Goal: Transaction & Acquisition: Purchase product/service

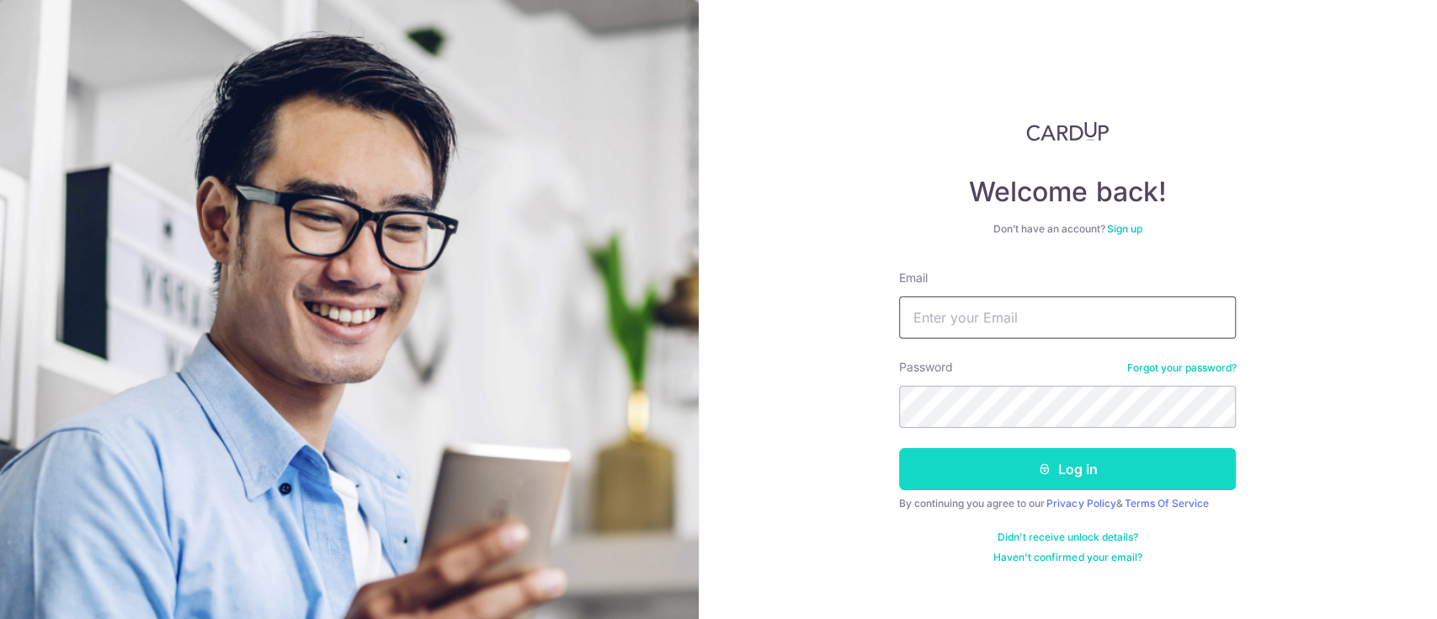
type input "sanhupbees@gmail.com"
click at [984, 461] on button "Log in" at bounding box center [1067, 469] width 337 height 42
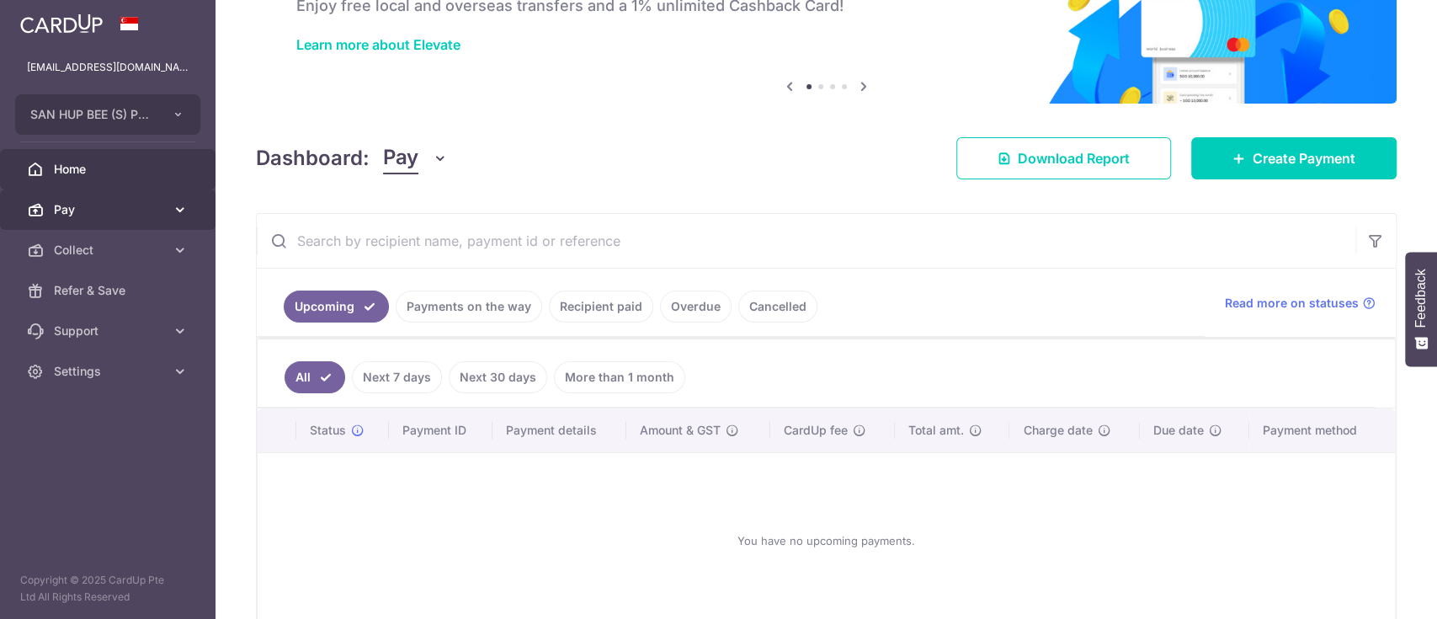
click at [132, 216] on span "Pay" at bounding box center [109, 209] width 111 height 17
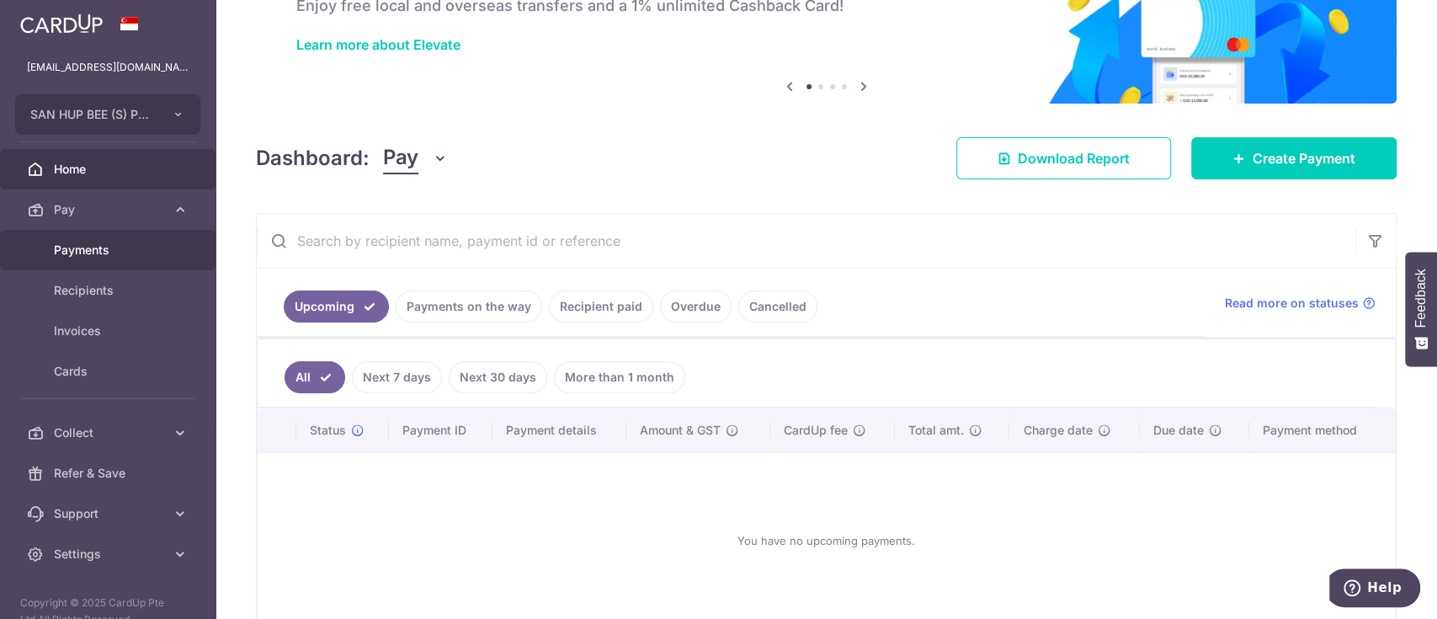
click at [128, 239] on link "Payments" at bounding box center [107, 250] width 215 height 40
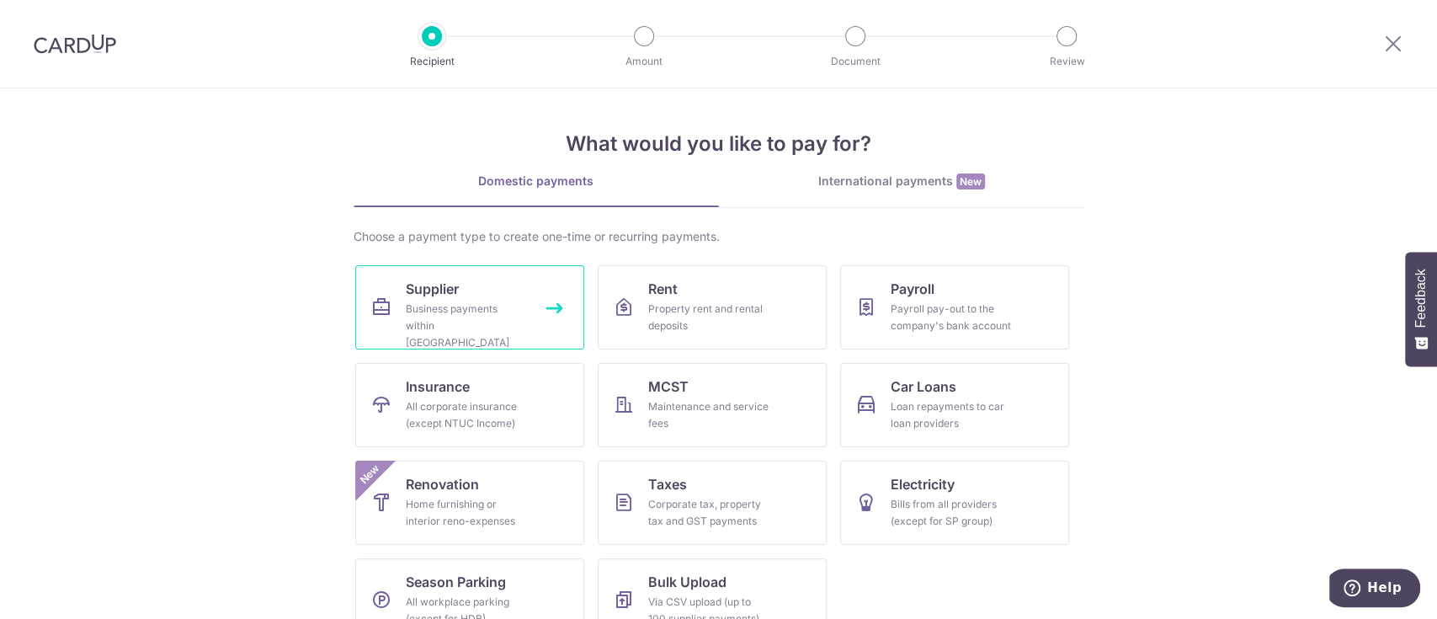
click at [532, 275] on link "Supplier Business payments within Singapore" at bounding box center [469, 307] width 229 height 84
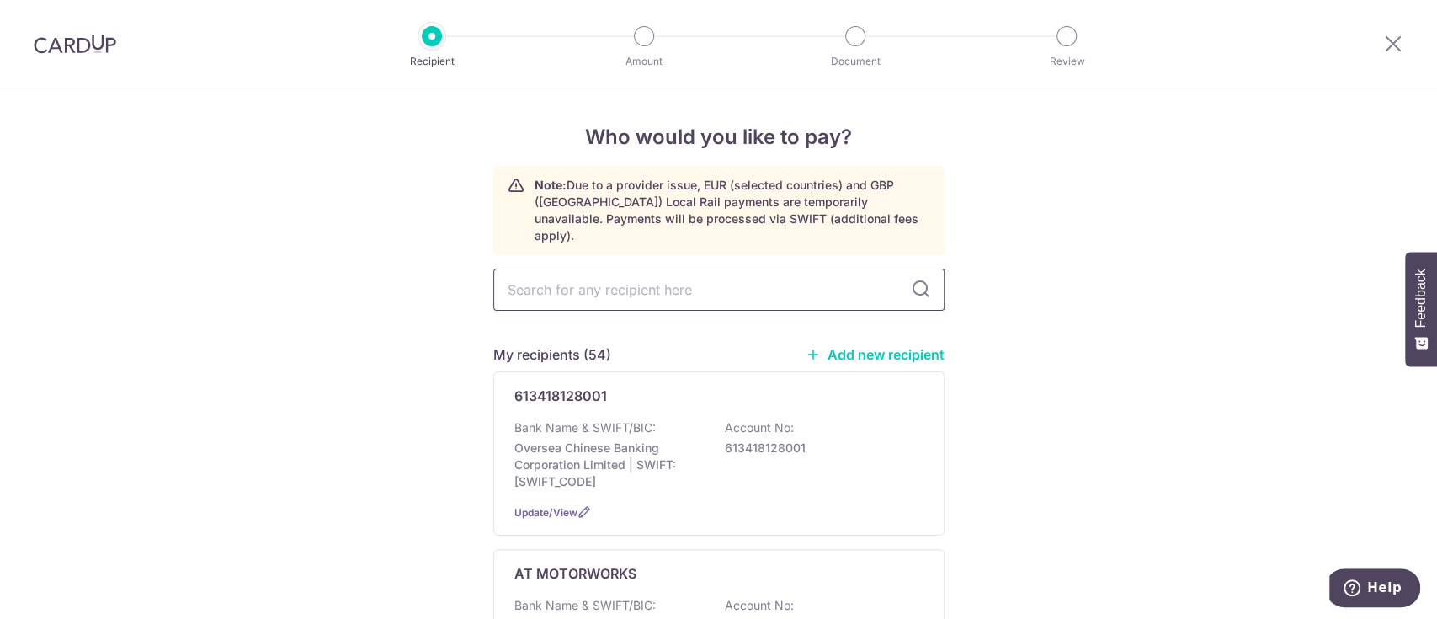
click at [656, 290] on input "text" at bounding box center [718, 289] width 451 height 42
type input "srs"
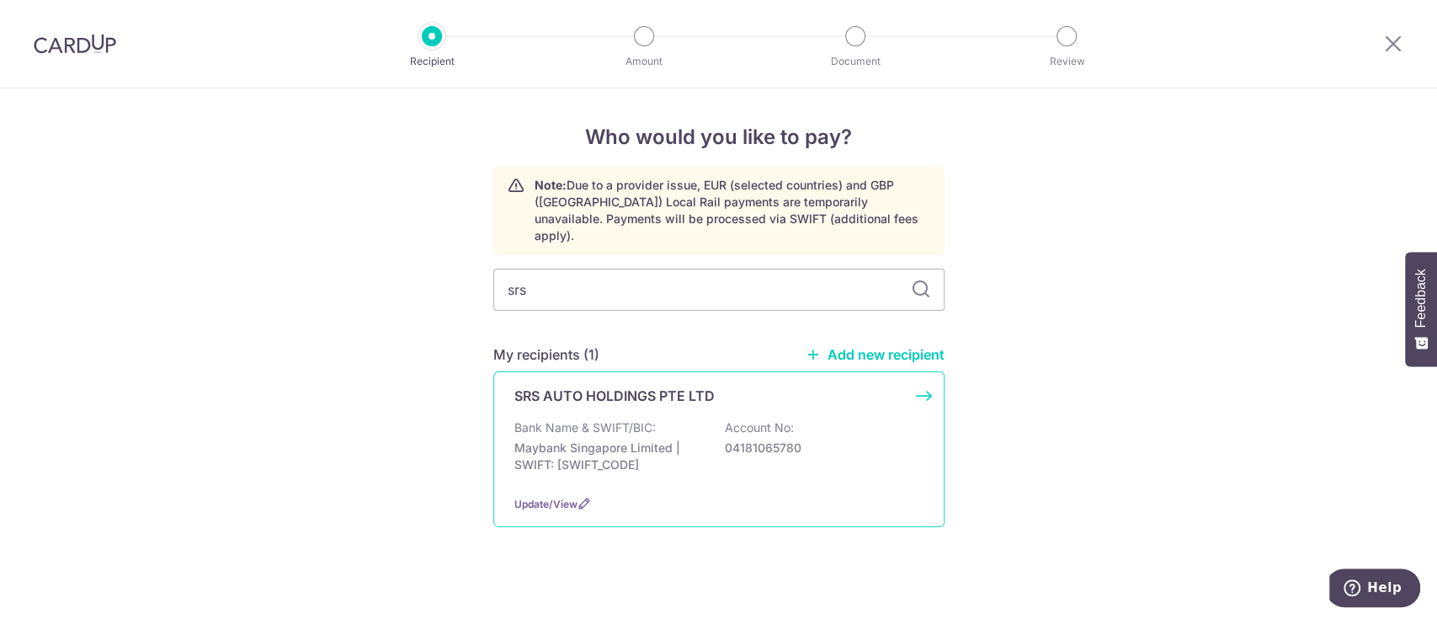
click at [834, 385] on div "SRS AUTO HOLDINGS PTE LTD" at bounding box center [708, 395] width 389 height 20
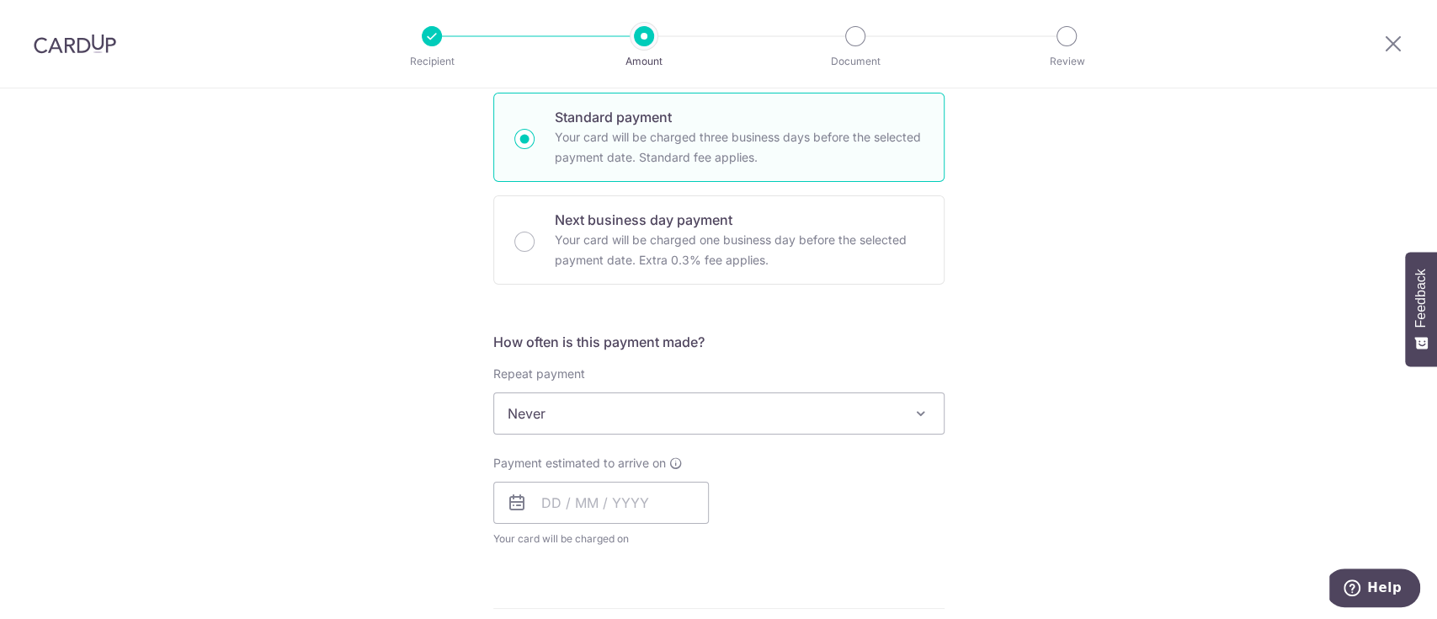
scroll to position [449, 0]
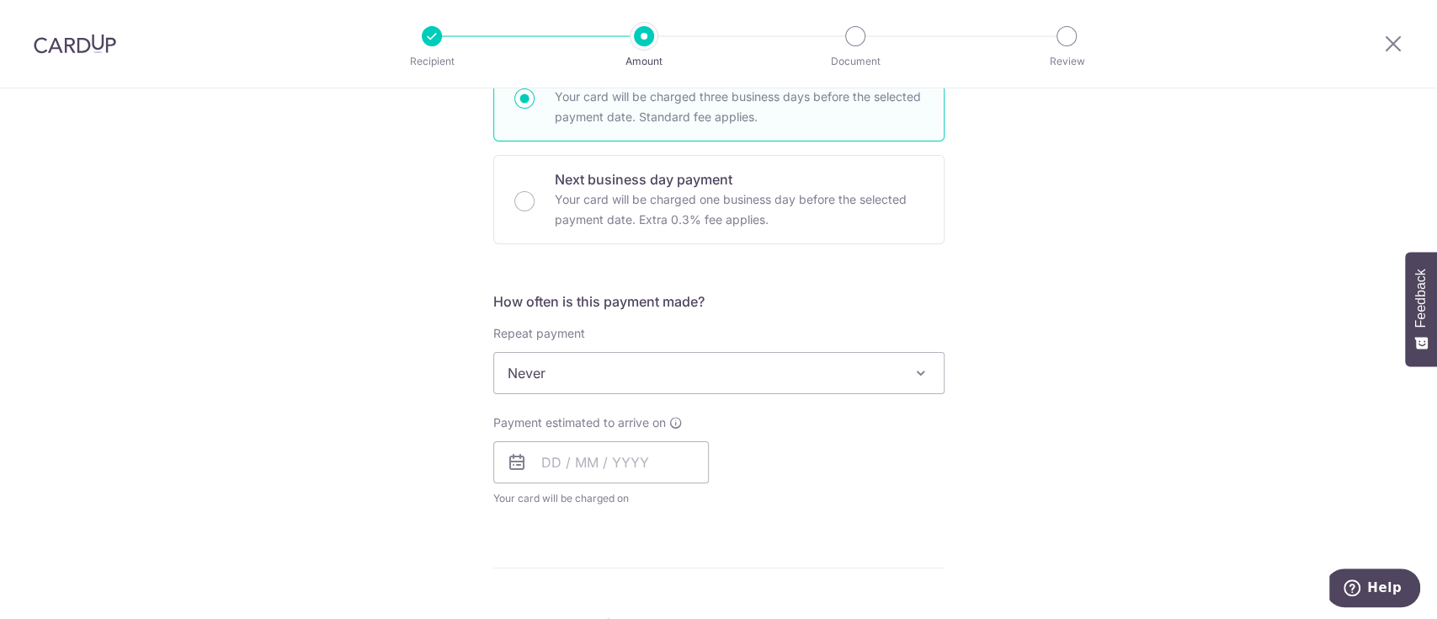
click at [667, 436] on div "Payment estimated to arrive on Your card will be charged on for the first payme…" at bounding box center [600, 460] width 215 height 93
click at [660, 456] on input "text" at bounding box center [600, 462] width 215 height 42
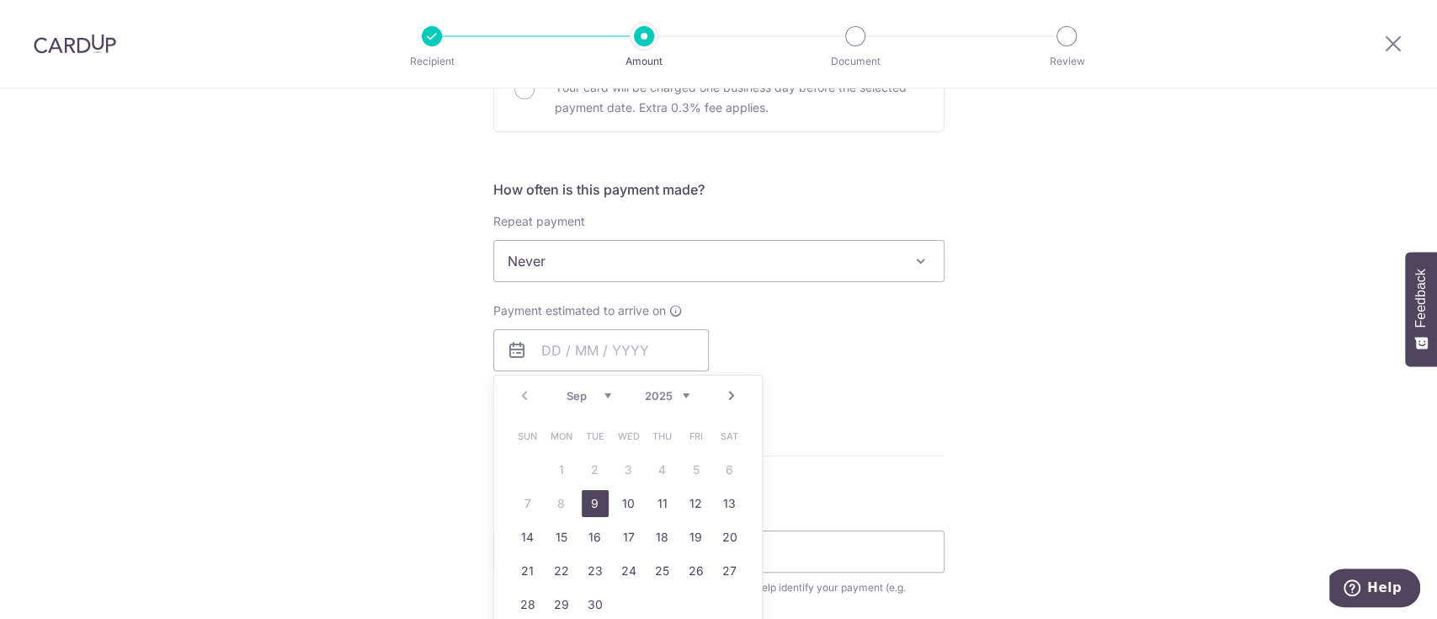
click at [593, 495] on link "9" at bounding box center [595, 503] width 27 height 27
type input "[DATE]"
click at [408, 283] on div "Tell us more about your payment Enter payment amount SGD GST (optional) SGD Sel…" at bounding box center [718, 345] width 1437 height 1635
